Goal: Check status: Verify the current state of an ongoing process or item

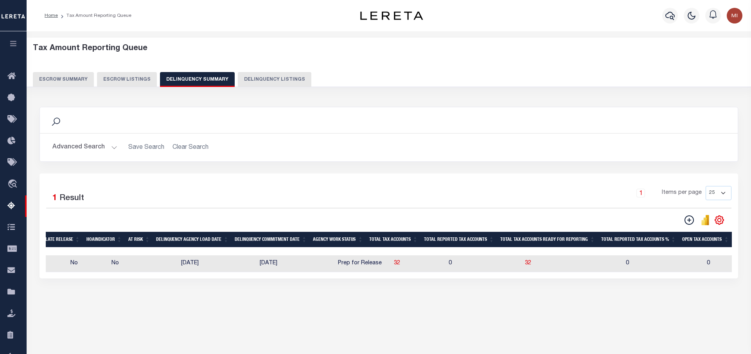
scroll to position [0, 440]
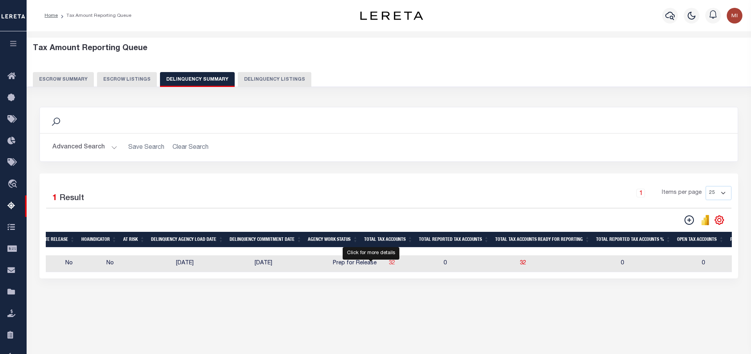
click at [389, 266] on span "32" at bounding box center [392, 262] width 6 height 5
select select "100"
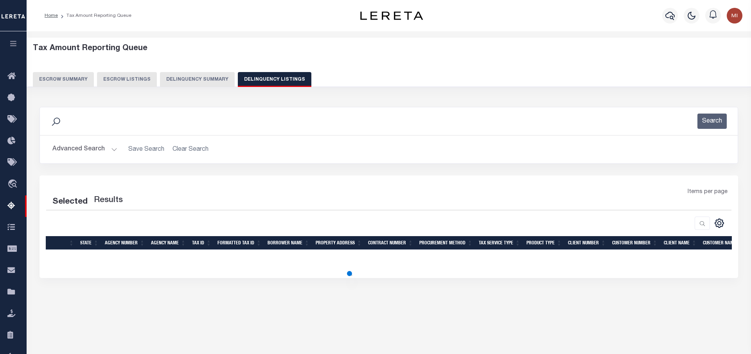
select select "100"
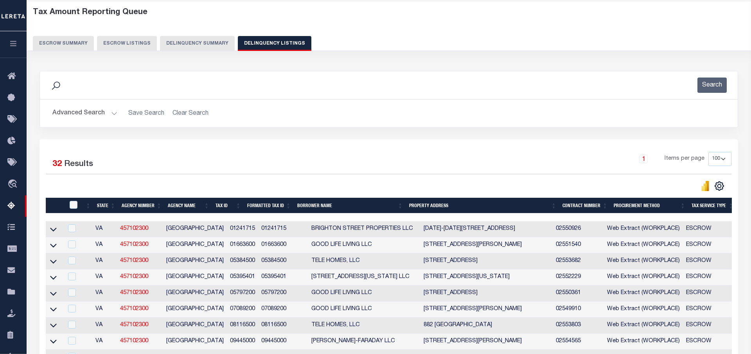
scroll to position [120, 0]
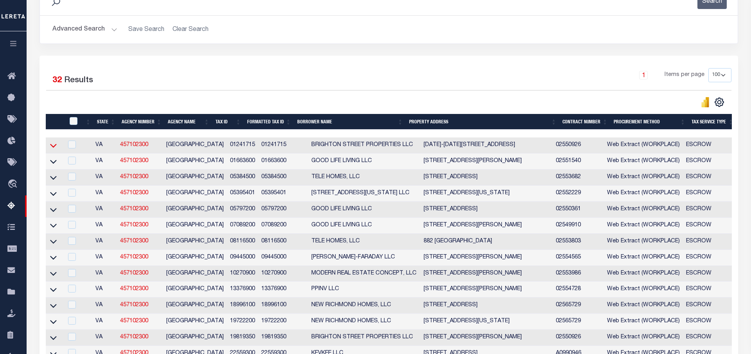
click at [52, 149] on icon at bounding box center [53, 145] width 7 height 8
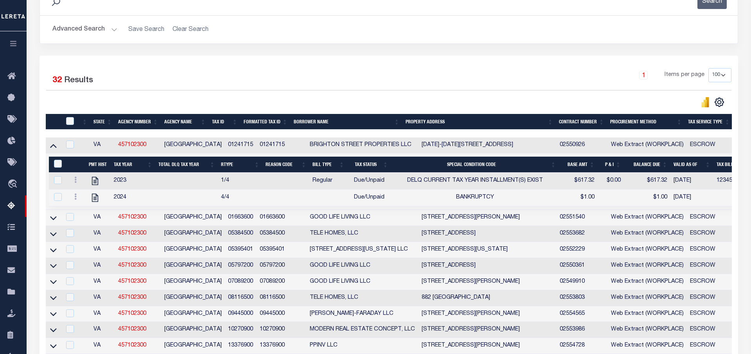
click at [52, 221] on icon at bounding box center [53, 218] width 7 height 8
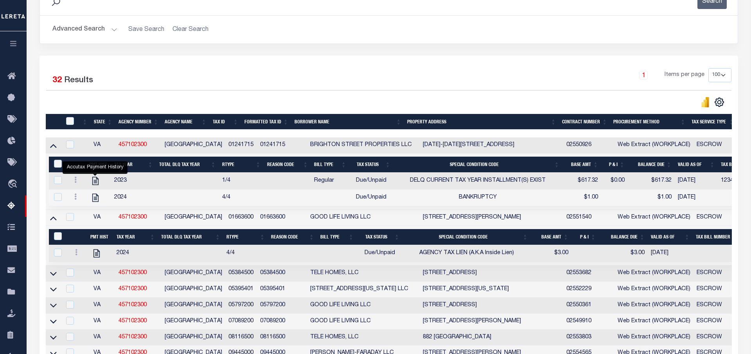
click at [96, 199] on icon "" at bounding box center [95, 197] width 10 height 10
checkbox input "true"
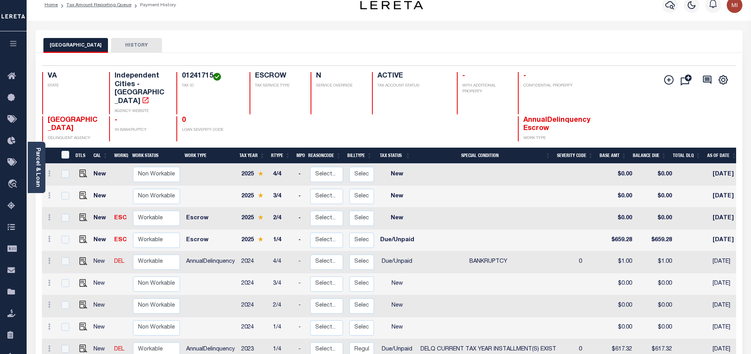
scroll to position [50, 0]
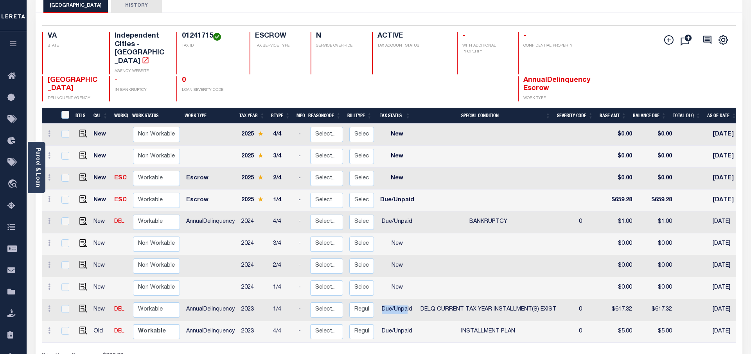
drag, startPoint x: 378, startPoint y: 292, endPoint x: 410, endPoint y: 294, distance: 32.5
click at [405, 299] on td "Due/Unpaid" at bounding box center [397, 310] width 40 height 22
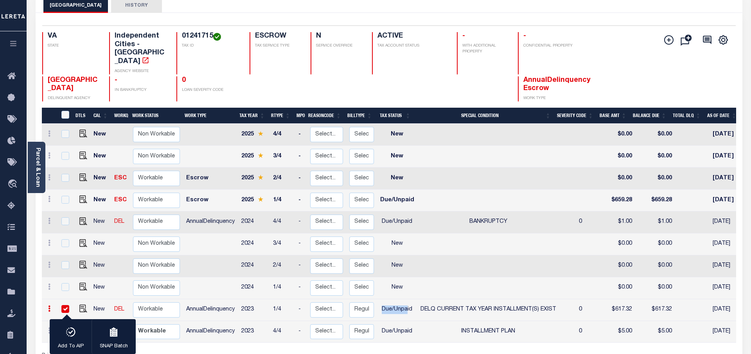
click at [411, 299] on td "Due/Unpaid" at bounding box center [397, 310] width 40 height 22
checkbox input "false"
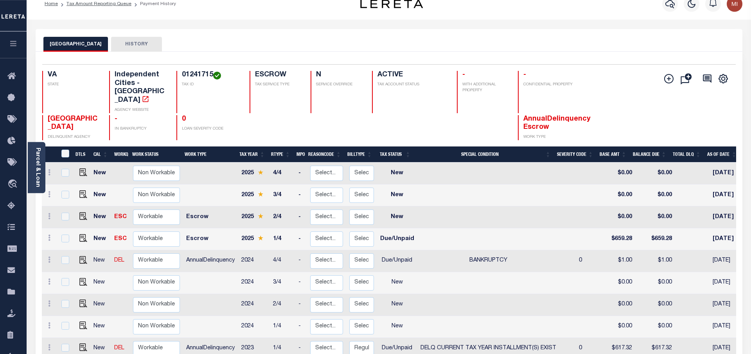
scroll to position [11, 0]
